Goal: Information Seeking & Learning: Learn about a topic

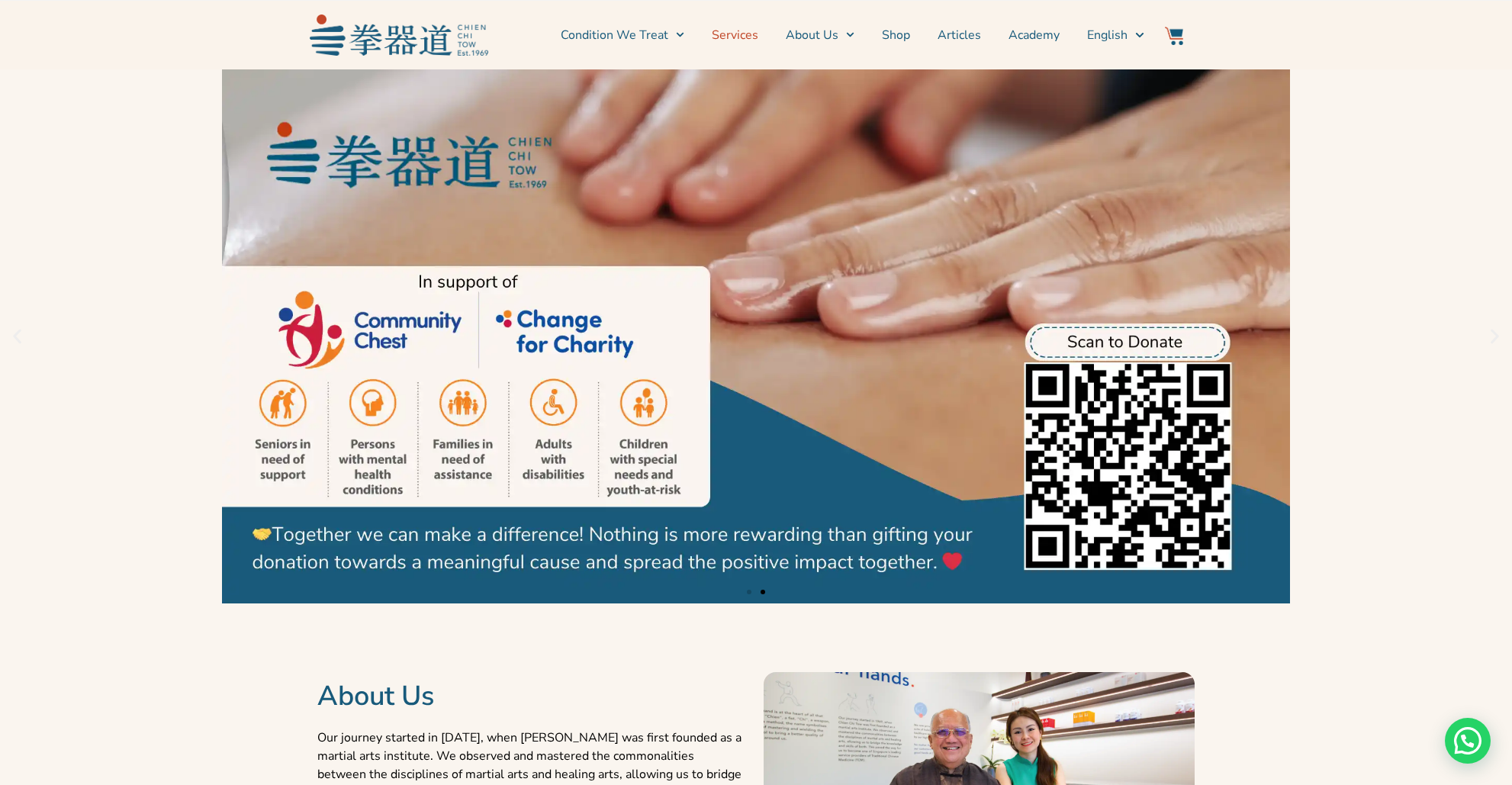
click at [747, 40] on link "Services" at bounding box center [735, 35] width 46 height 38
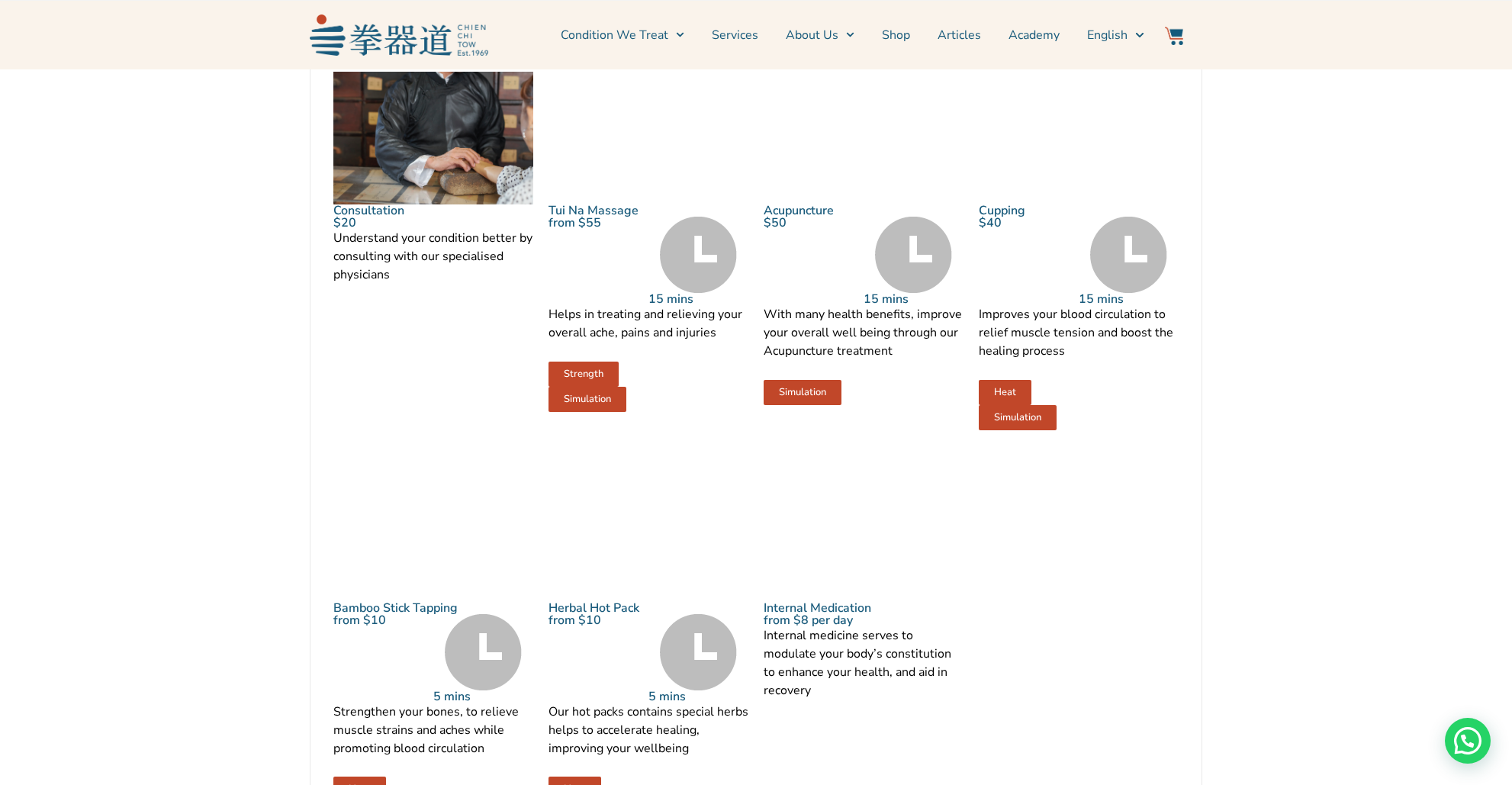
scroll to position [1678, 0]
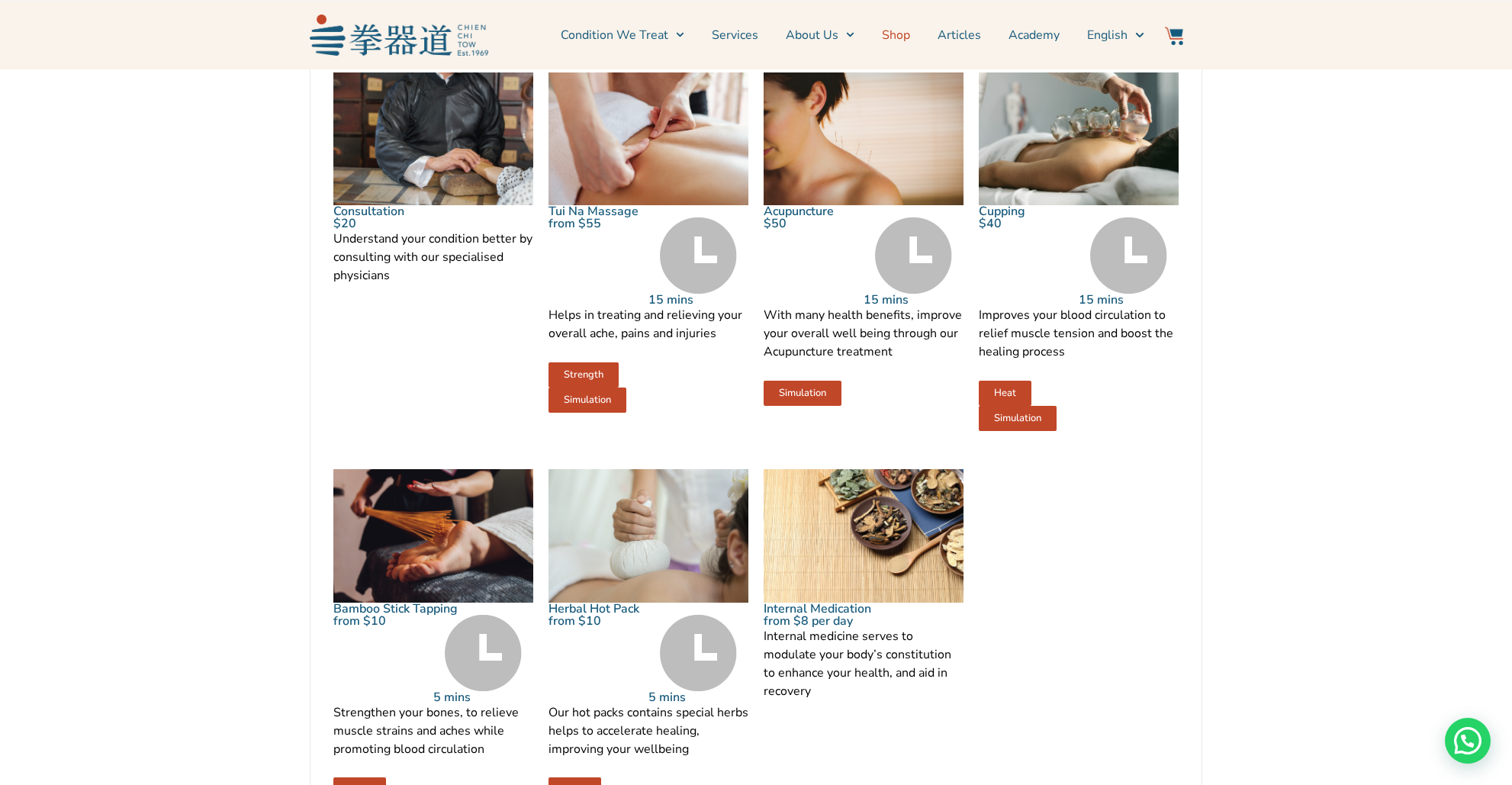
click at [899, 36] on link "Shop" at bounding box center [895, 35] width 28 height 38
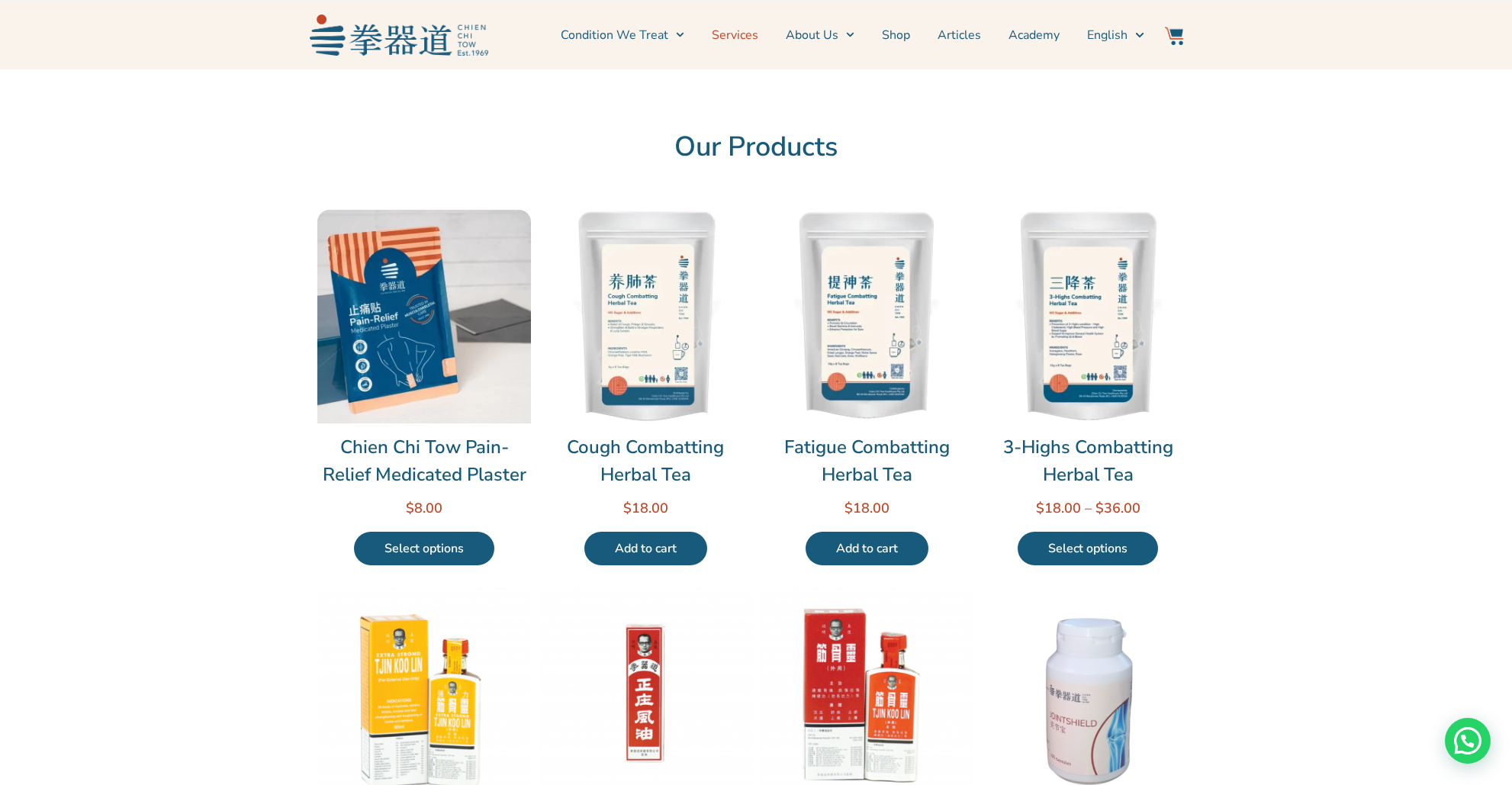
click at [737, 38] on link "Services" at bounding box center [735, 35] width 46 height 38
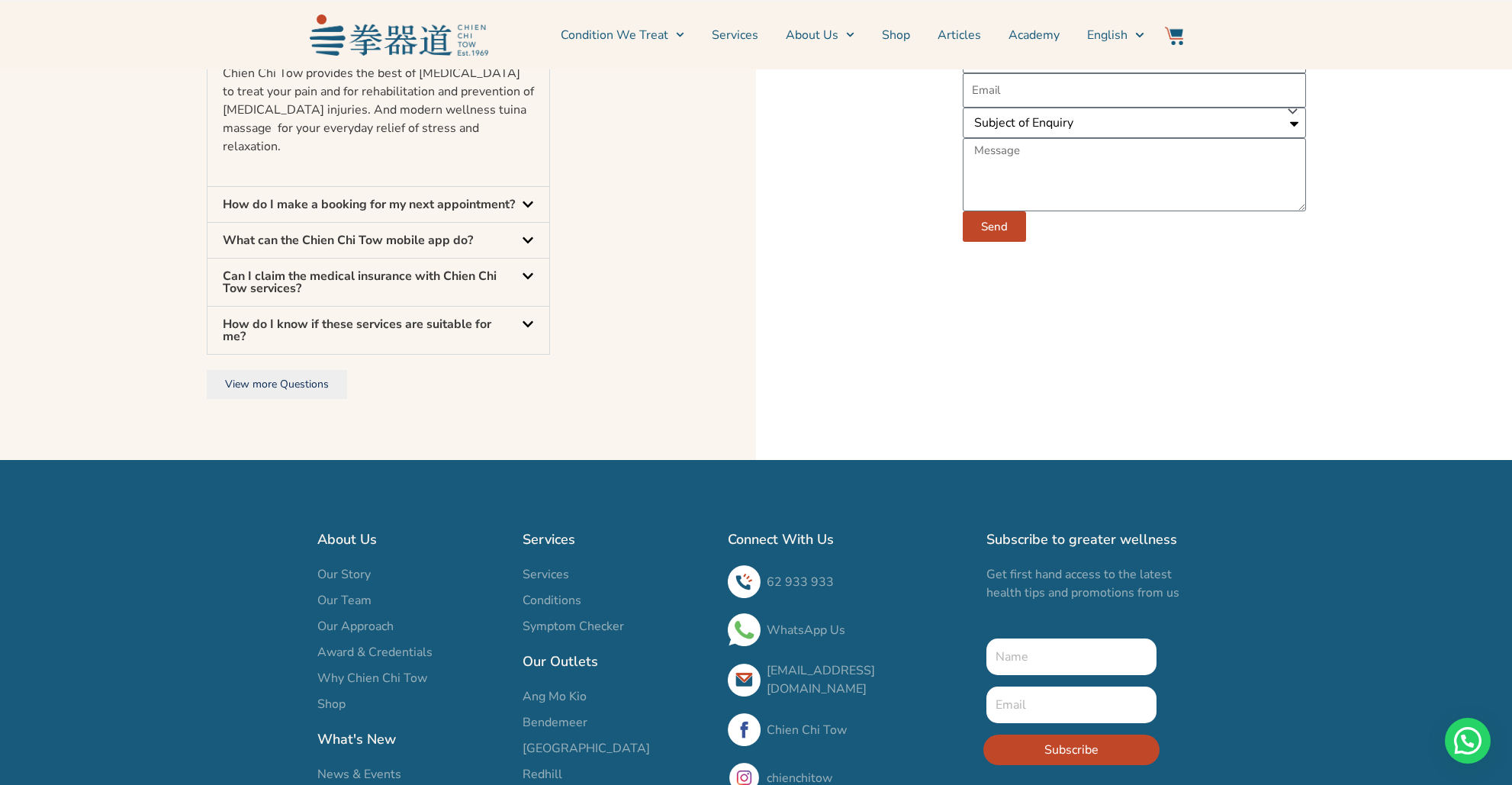
scroll to position [5020, 0]
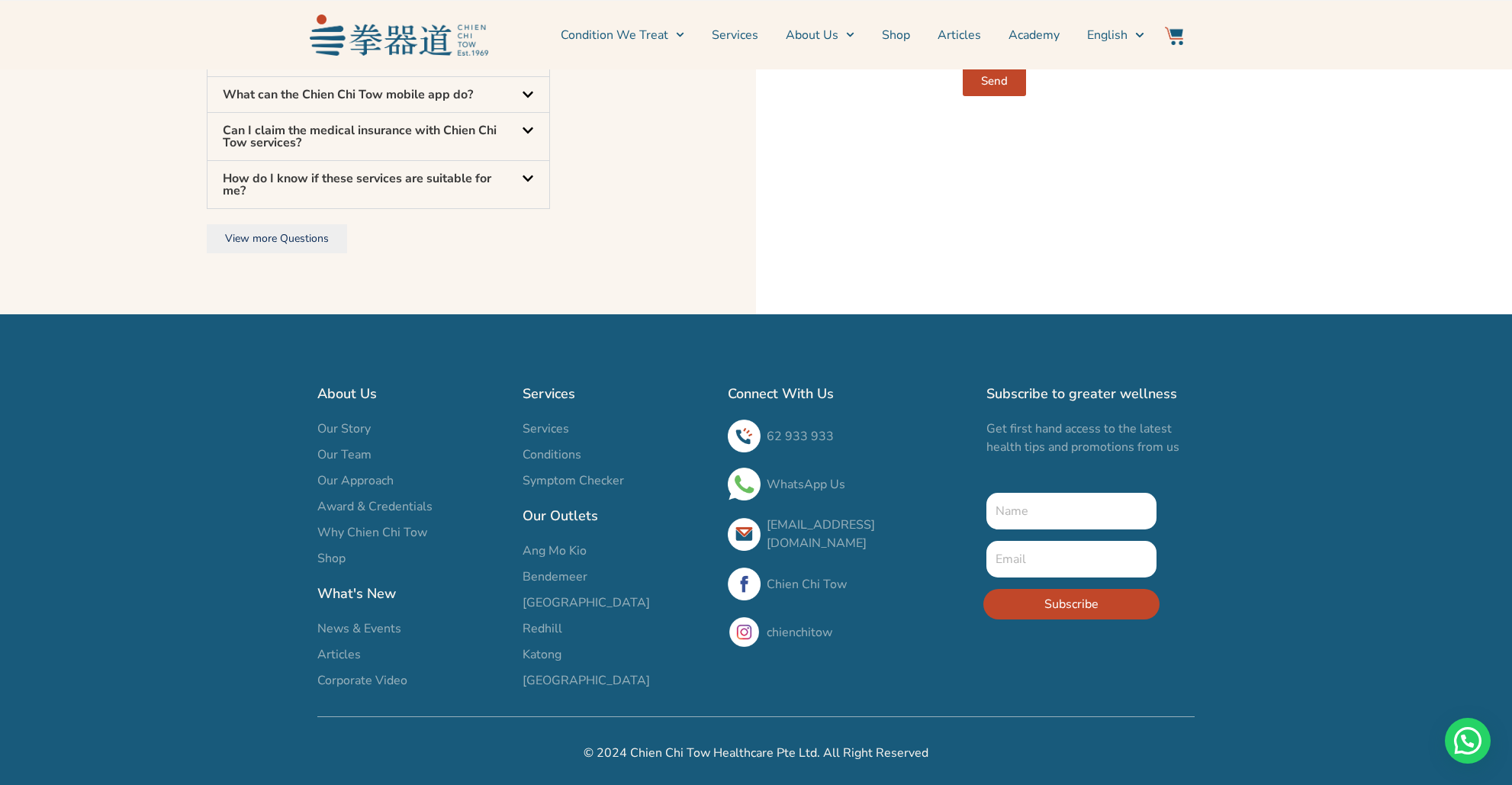
click at [548, 628] on span "Redhill" at bounding box center [542, 629] width 40 height 19
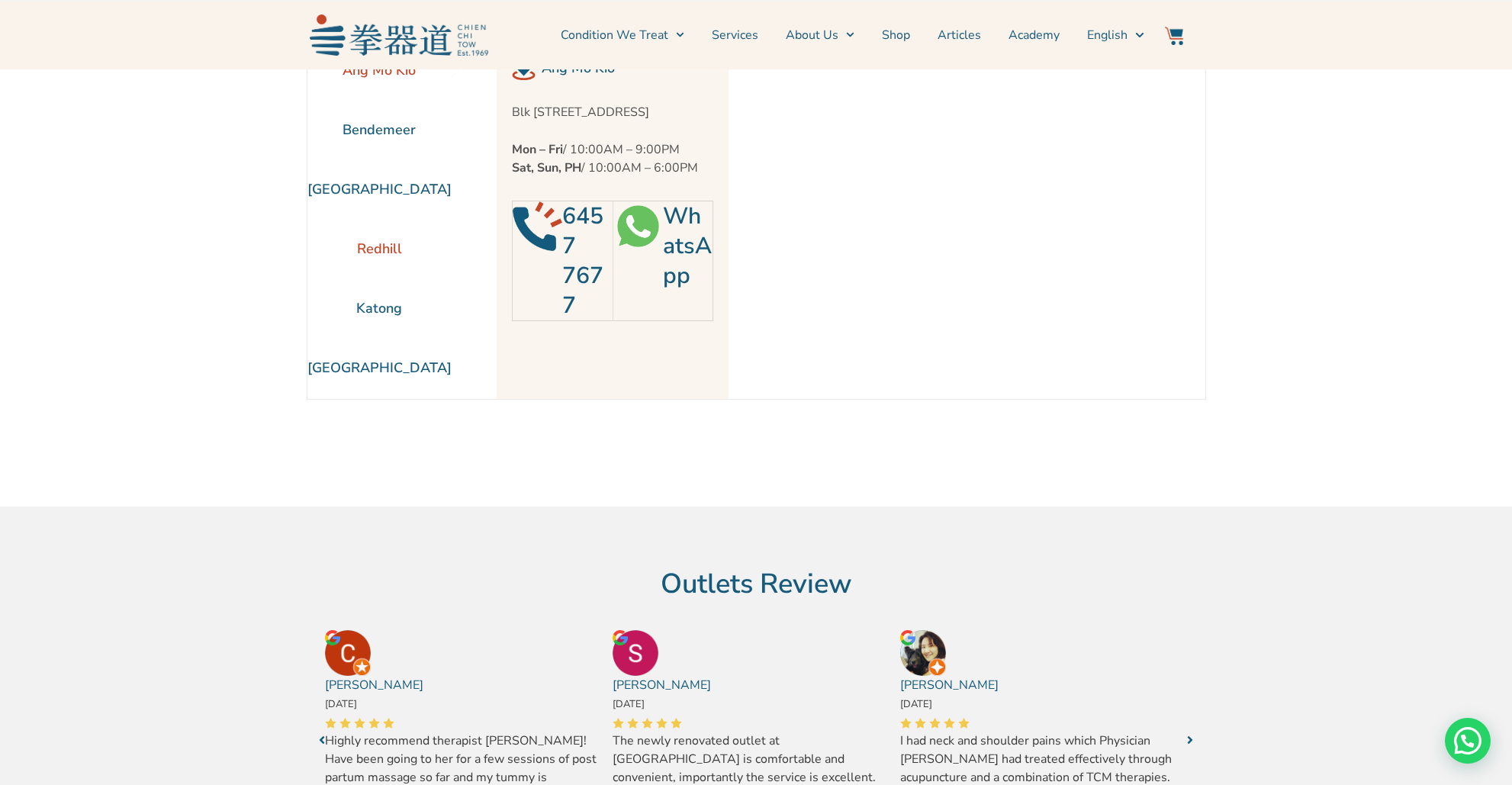
scroll to position [28, 0]
click at [400, 190] on li "[GEOGRAPHIC_DATA]" at bounding box center [380, 191] width 144 height 60
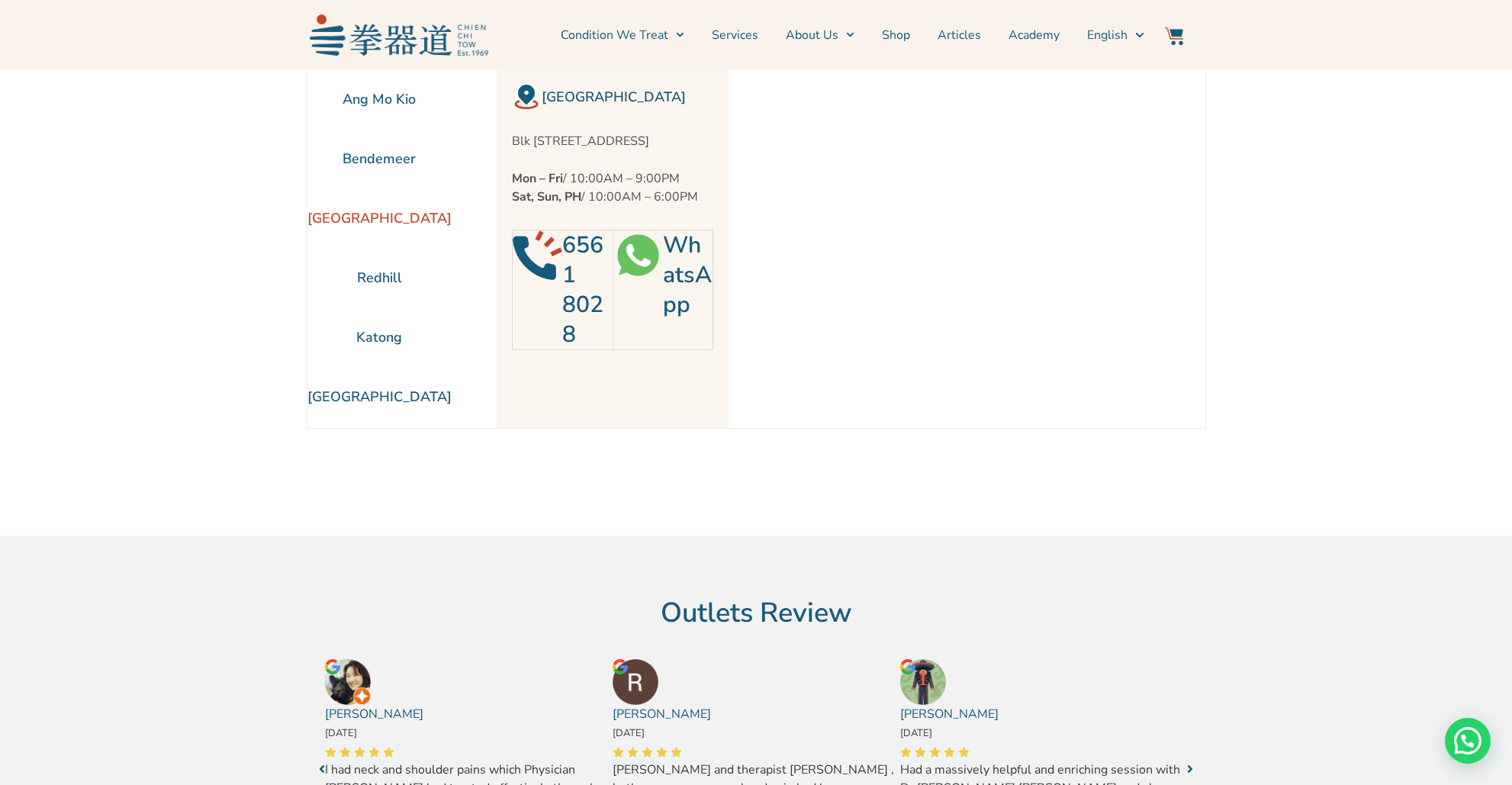
scroll to position [0, 0]
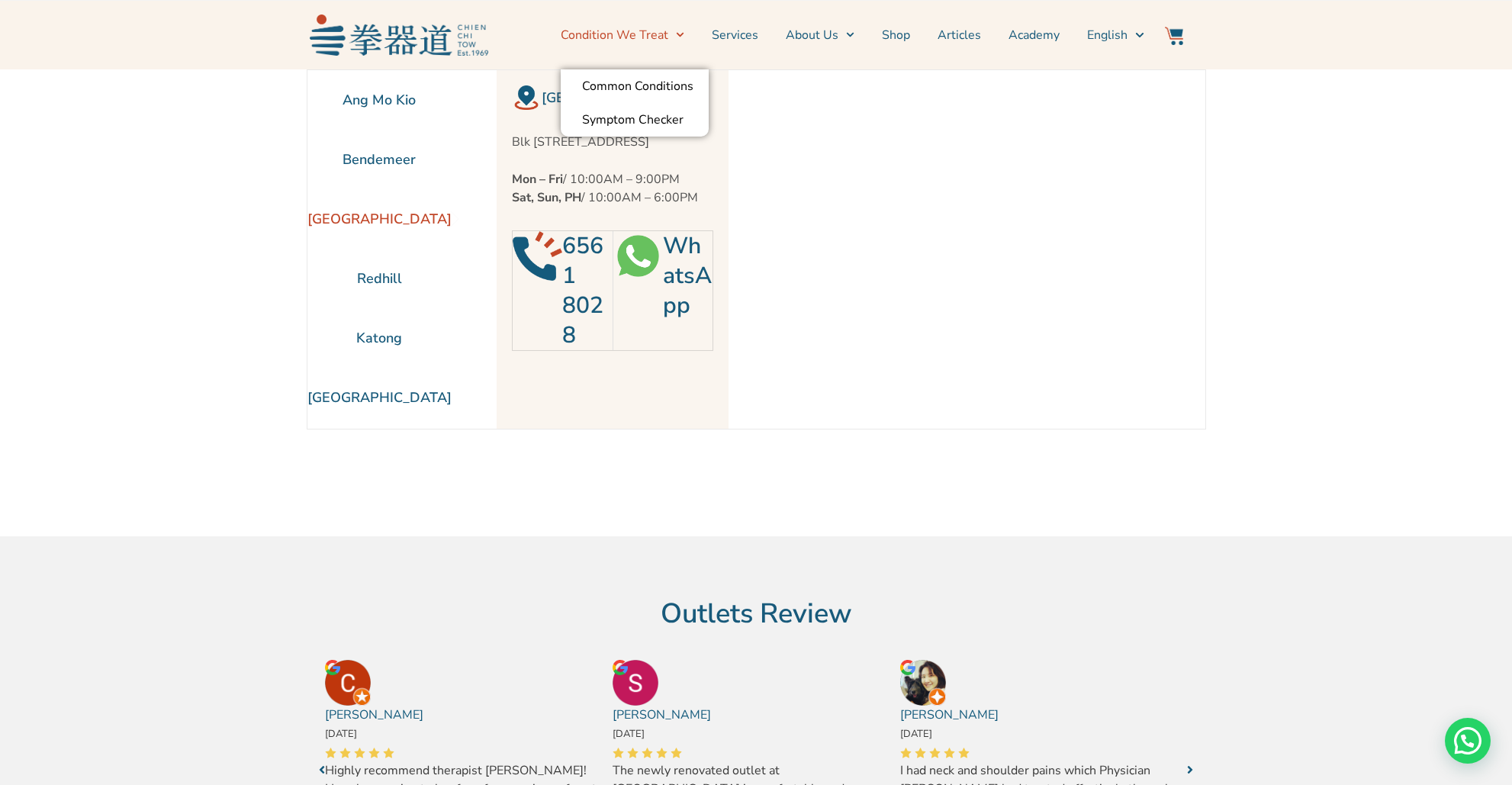
click at [679, 33] on span "Menu" at bounding box center [676, 35] width 16 height 24
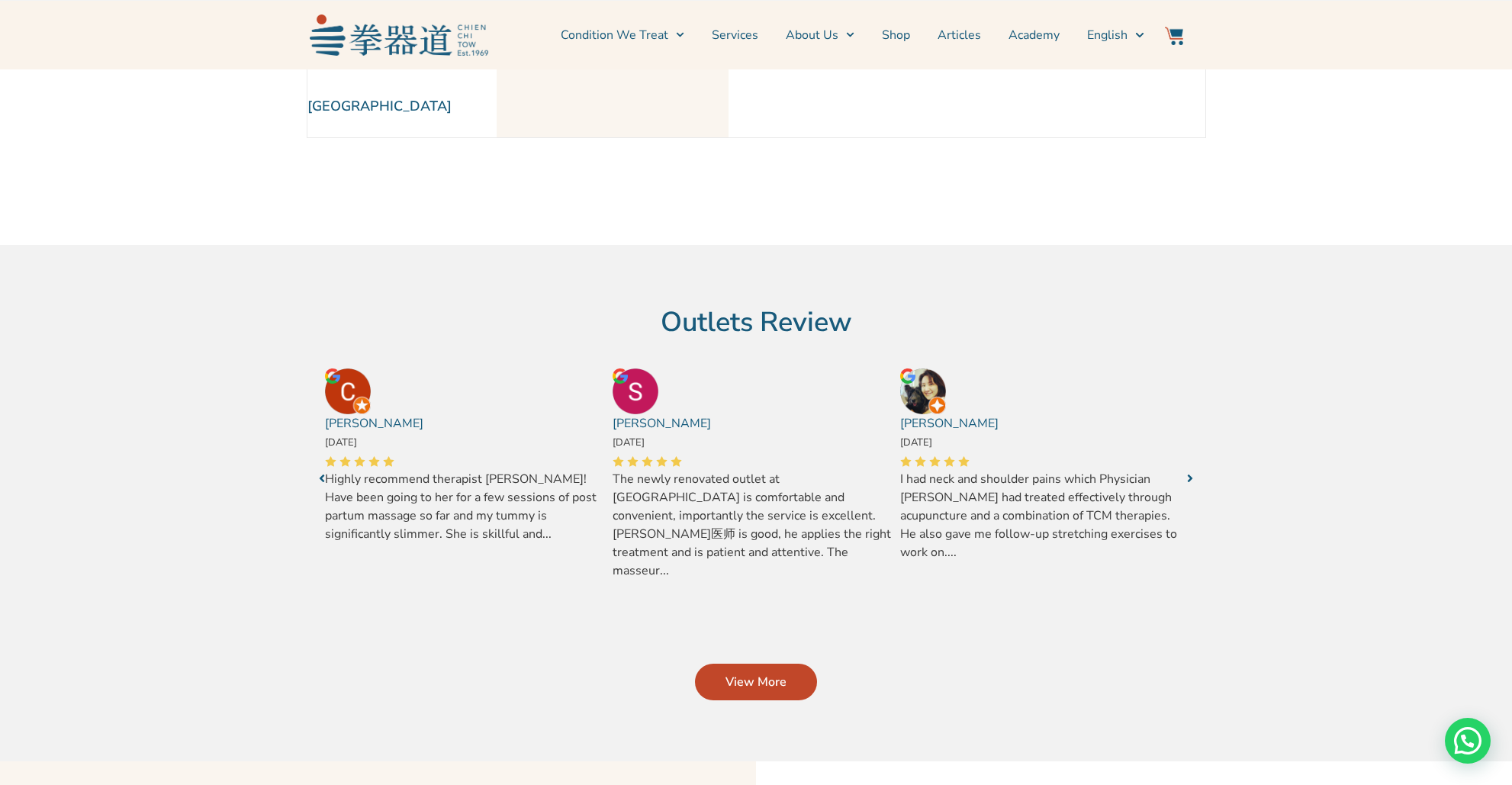
scroll to position [295, 0]
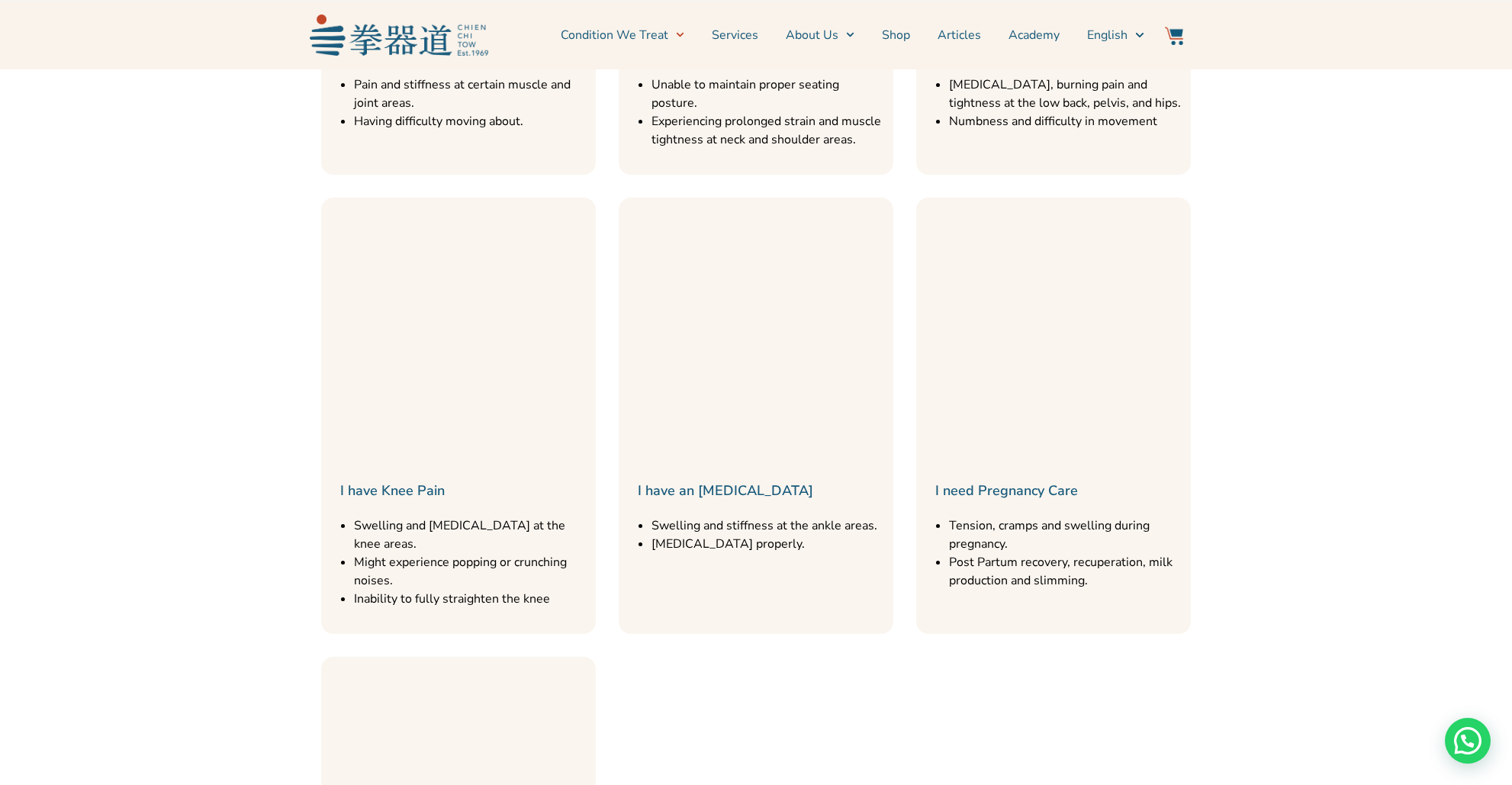
scroll to position [1107, 0]
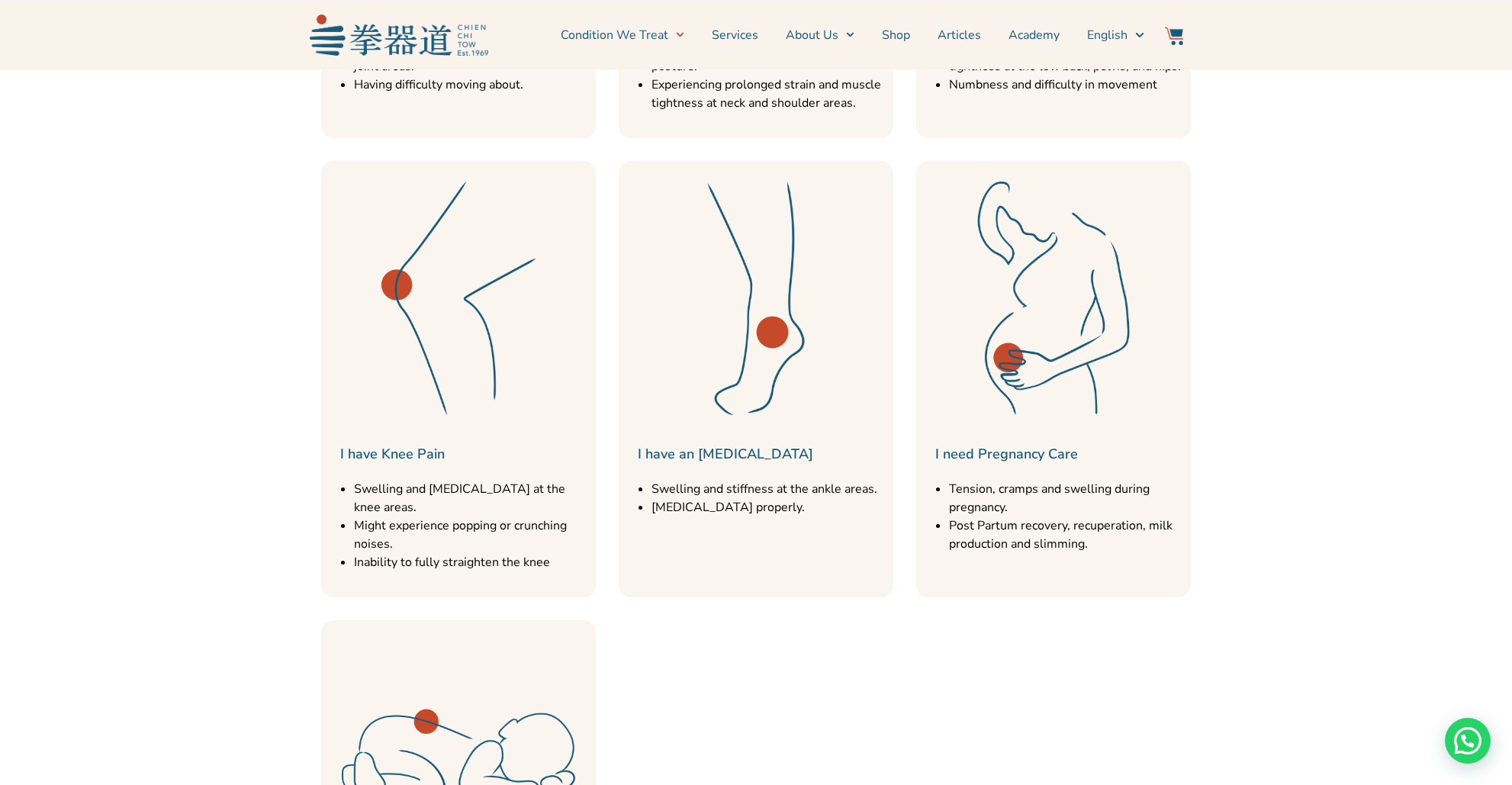
click at [400, 267] on img at bounding box center [458, 298] width 259 height 260
click at [472, 455] on div "I have Knee Pain Swelling and [MEDICAL_DATA] at the knee areas. Might experienc…" at bounding box center [459, 379] width 275 height 436
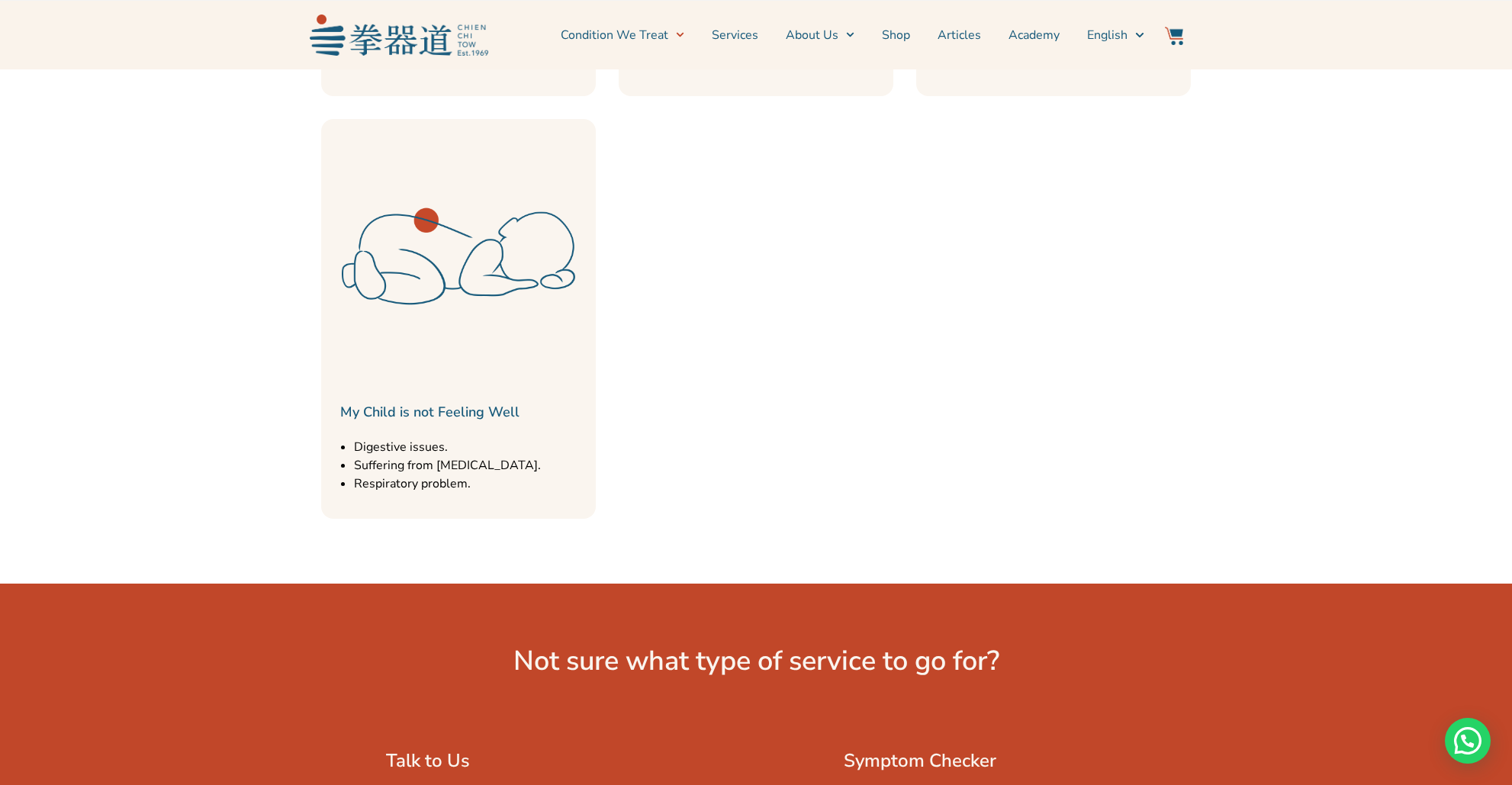
scroll to position [1199, 0]
